Goal: Find specific page/section: Find specific page/section

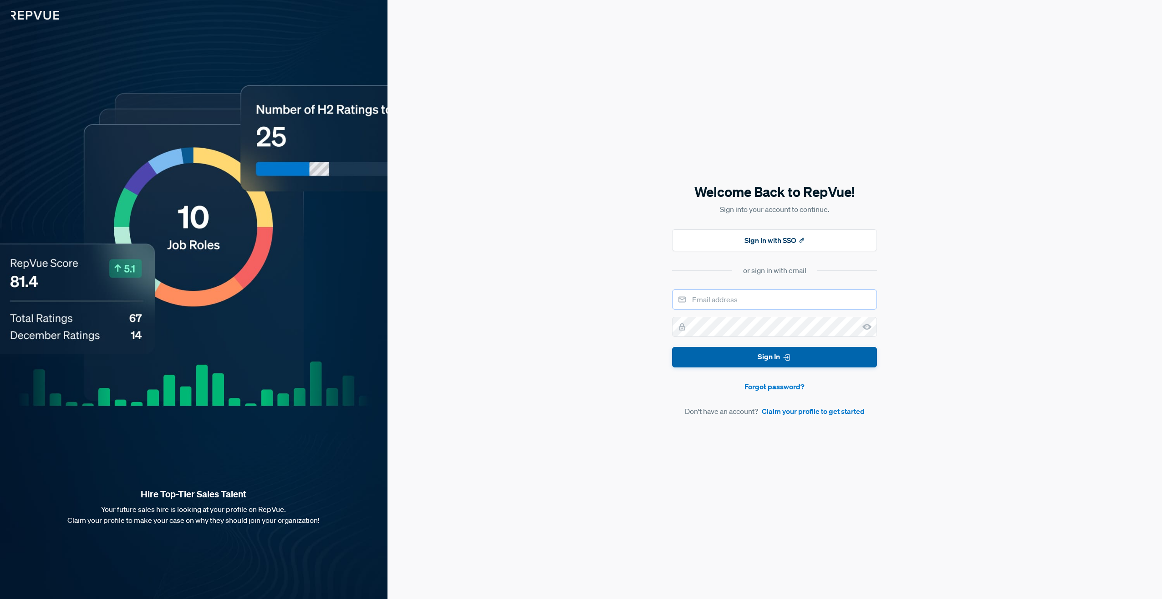
type input "[EMAIL_ADDRESS][DOMAIN_NAME]"
click at [576, 357] on button "Sign In" at bounding box center [774, 357] width 205 height 20
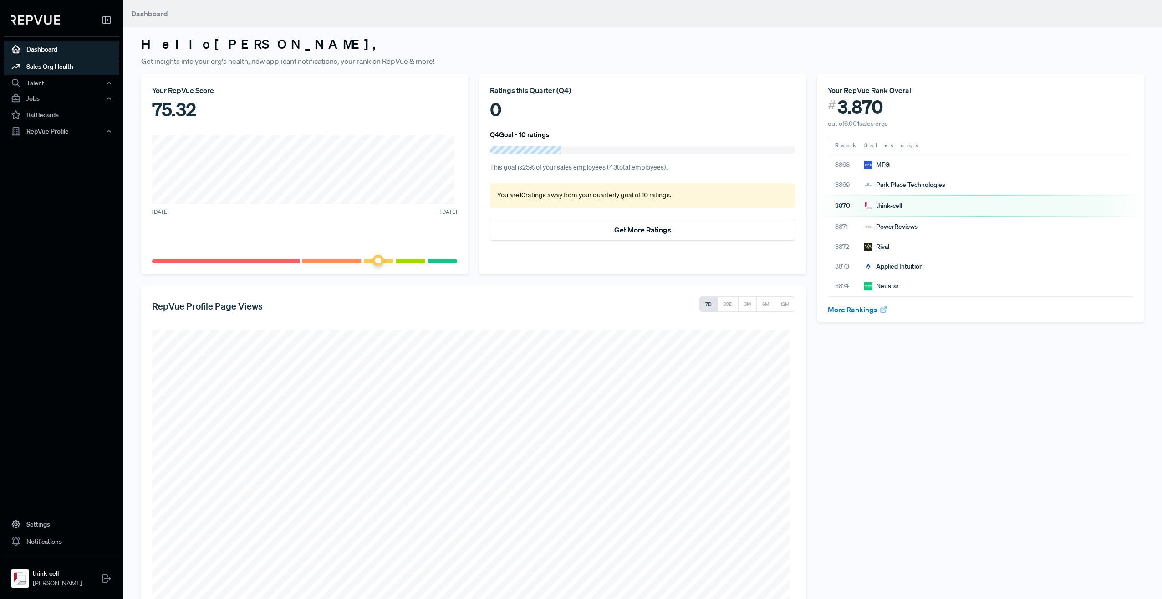
click at [46, 67] on link "Sales Org Health" at bounding box center [62, 66] width 116 height 17
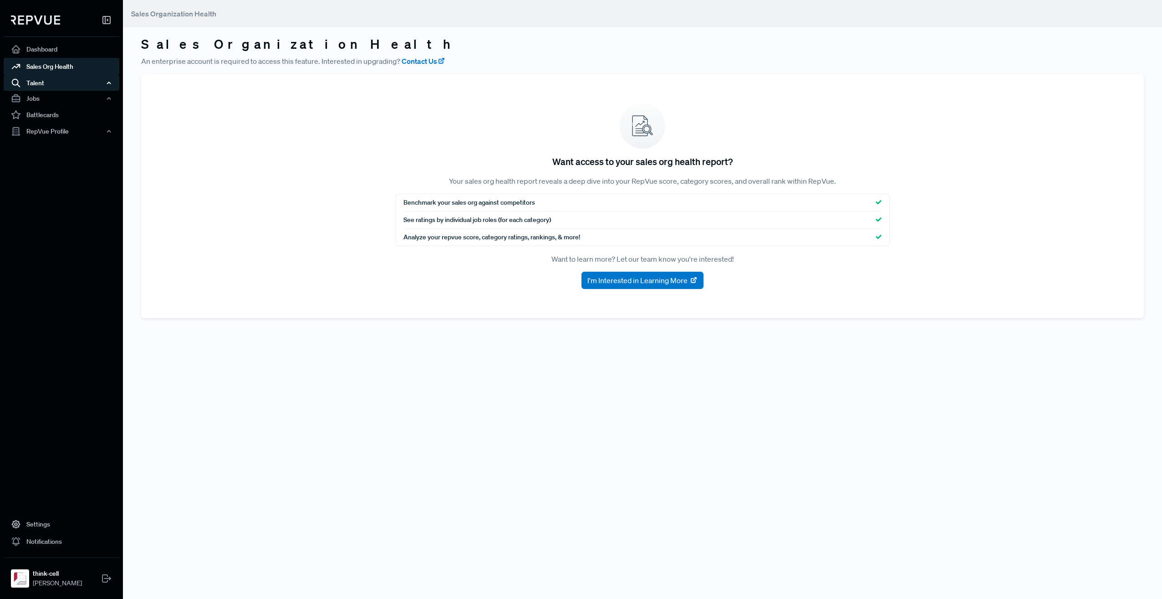
click at [44, 86] on div "Talent" at bounding box center [62, 82] width 116 height 15
click at [48, 144] on div "Jobs" at bounding box center [62, 145] width 116 height 15
click at [51, 210] on div "RepVue Profile" at bounding box center [62, 212] width 116 height 15
click at [44, 240] on link "Reviews" at bounding box center [74, 243] width 116 height 15
